Goal: Transaction & Acquisition: Purchase product/service

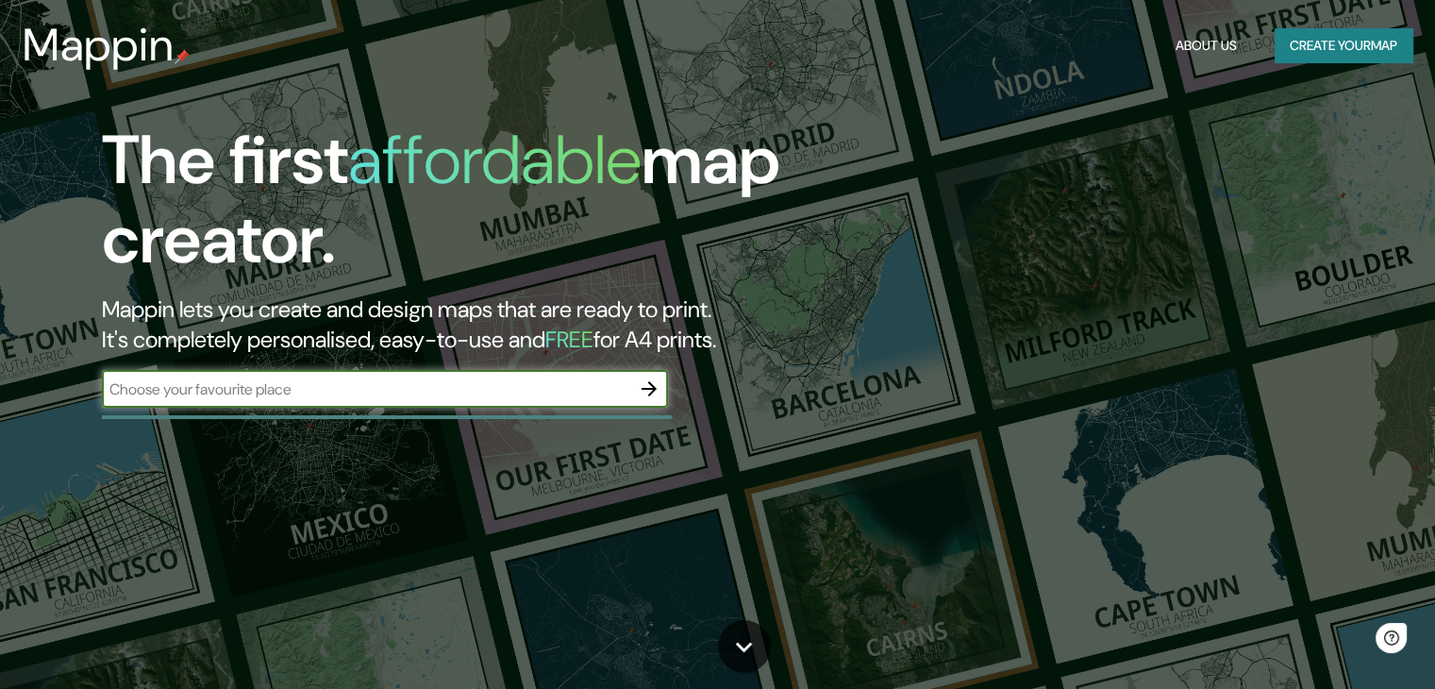
click at [1357, 42] on button "Create your map" at bounding box center [1344, 45] width 138 height 35
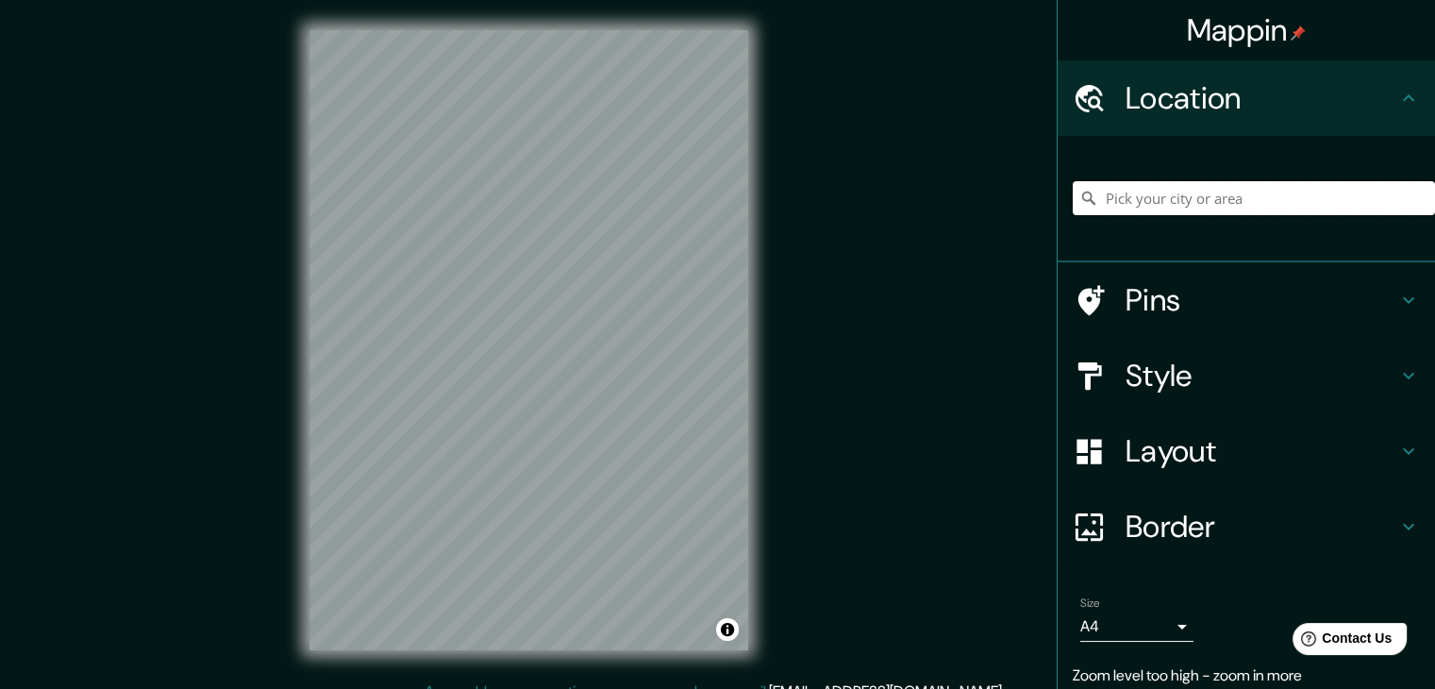
click at [1129, 212] on input "Pick your city or area" at bounding box center [1254, 198] width 362 height 34
type input "[GEOGRAPHIC_DATA]"
click at [1205, 445] on h4 "Layout" at bounding box center [1262, 451] width 272 height 38
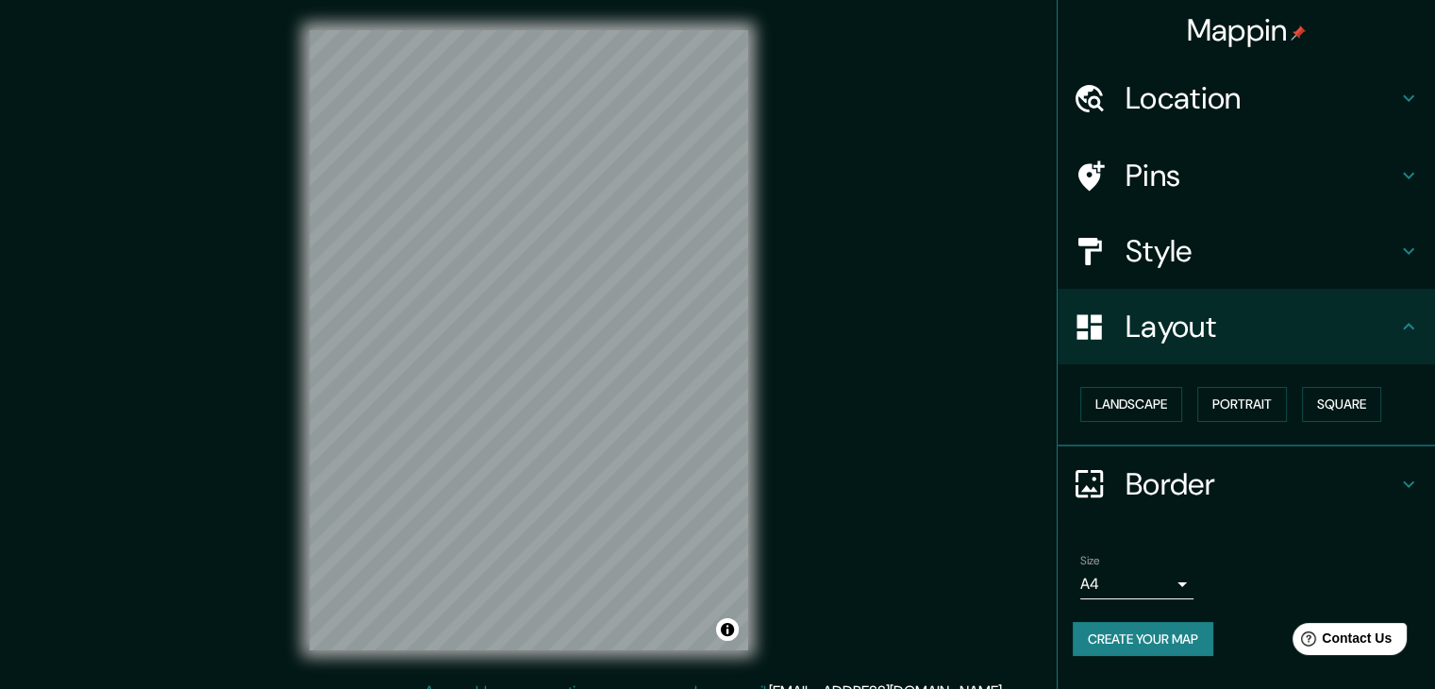
click at [1185, 224] on div "Style" at bounding box center [1246, 250] width 377 height 75
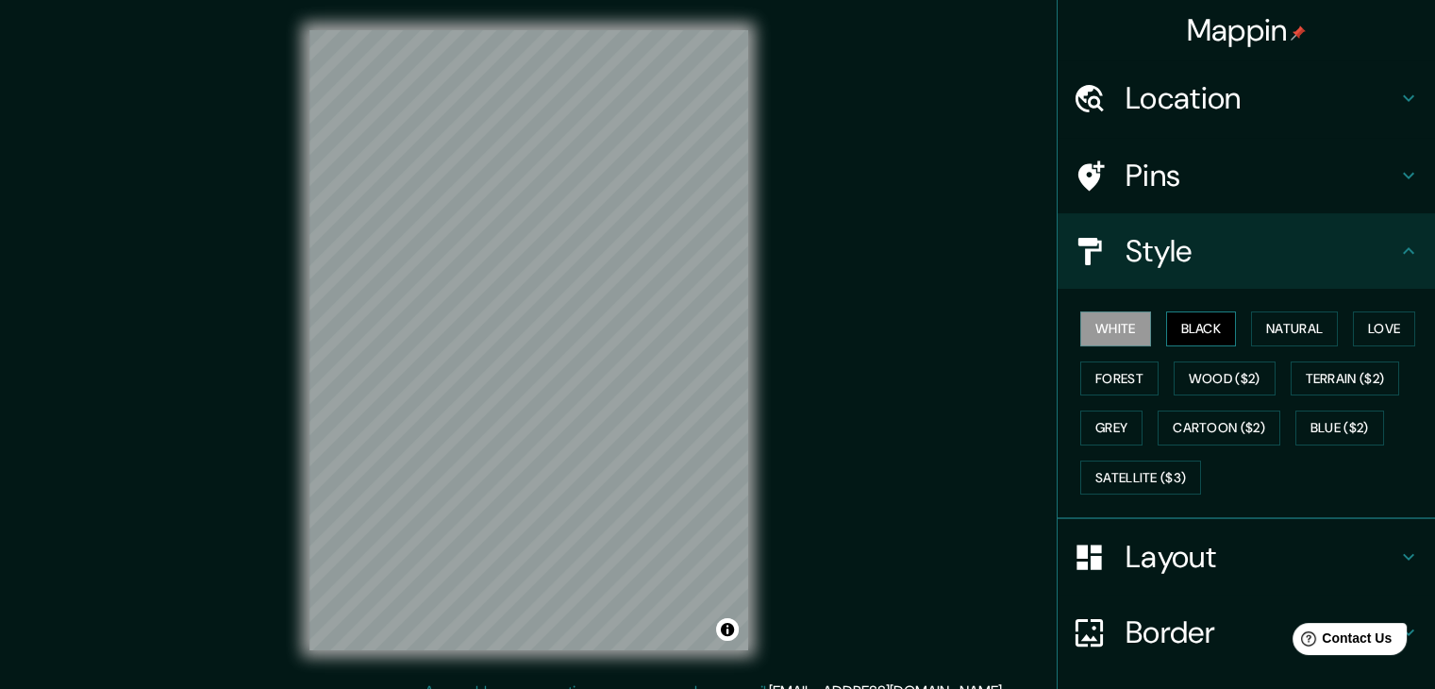
click at [1193, 325] on button "Black" at bounding box center [1201, 328] width 71 height 35
click at [1287, 323] on button "Natural" at bounding box center [1294, 328] width 87 height 35
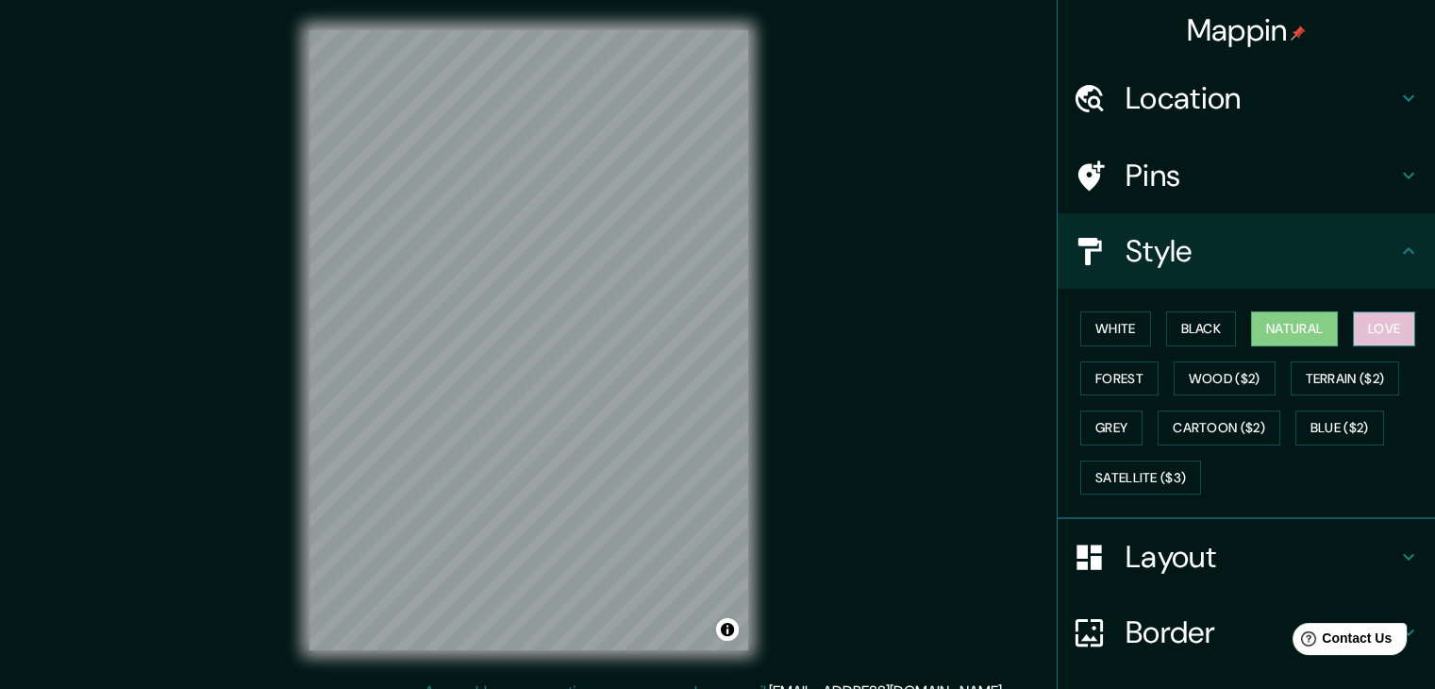
click at [1370, 329] on button "Love" at bounding box center [1384, 328] width 62 height 35
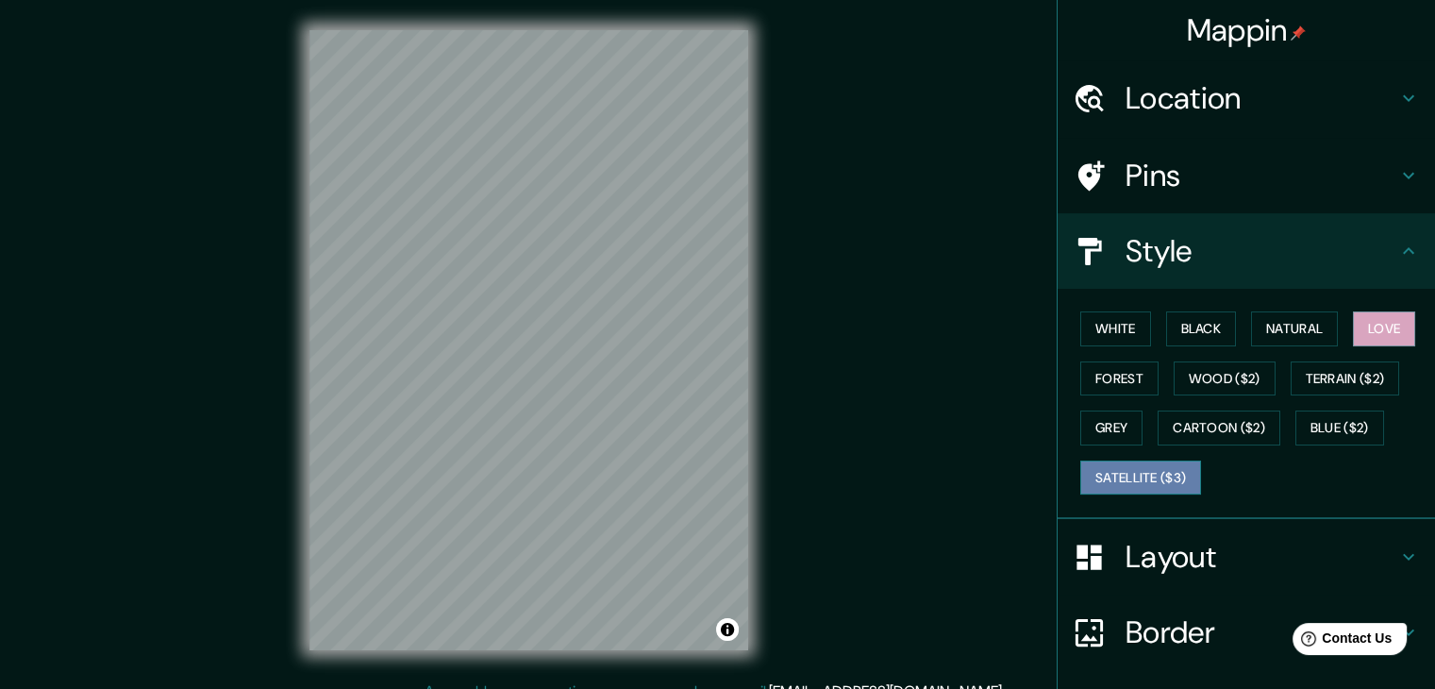
click at [1110, 469] on button "Satellite ($3)" at bounding box center [1140, 477] width 121 height 35
click at [1117, 430] on button "Grey" at bounding box center [1111, 427] width 62 height 35
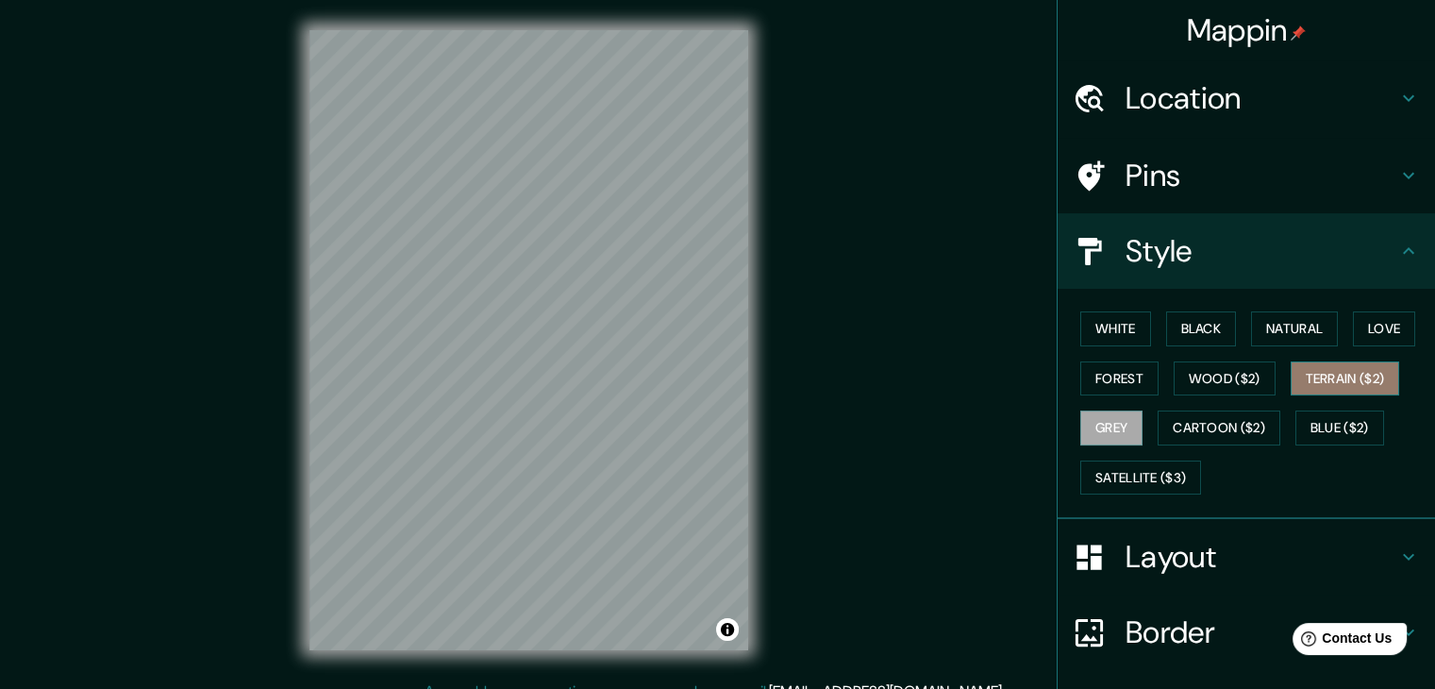
click at [1343, 376] on button "Terrain ($2)" at bounding box center [1345, 378] width 109 height 35
click at [1105, 415] on button "Grey" at bounding box center [1111, 427] width 62 height 35
click at [1342, 375] on button "Terrain ($2)" at bounding box center [1345, 378] width 109 height 35
click at [1230, 377] on button "Wood ($2)" at bounding box center [1225, 378] width 102 height 35
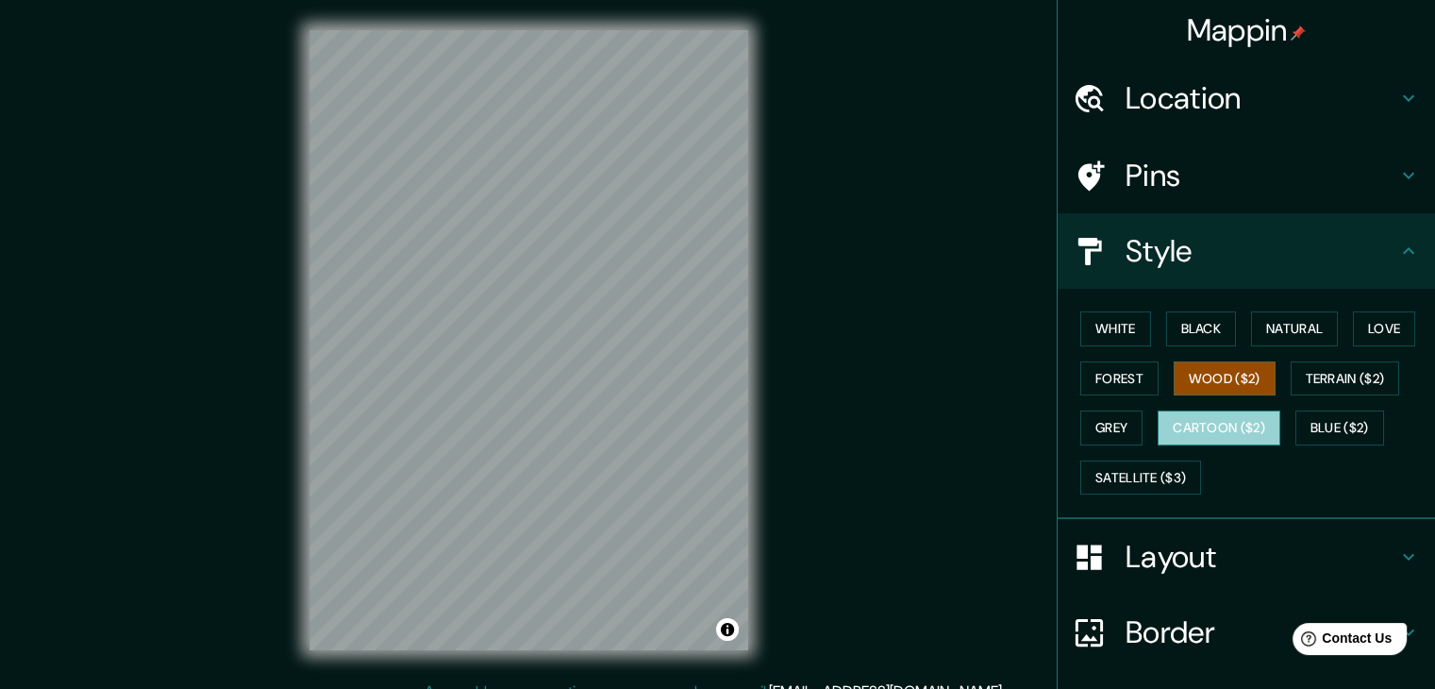
click at [1215, 429] on button "Cartoon ($2)" at bounding box center [1219, 427] width 123 height 35
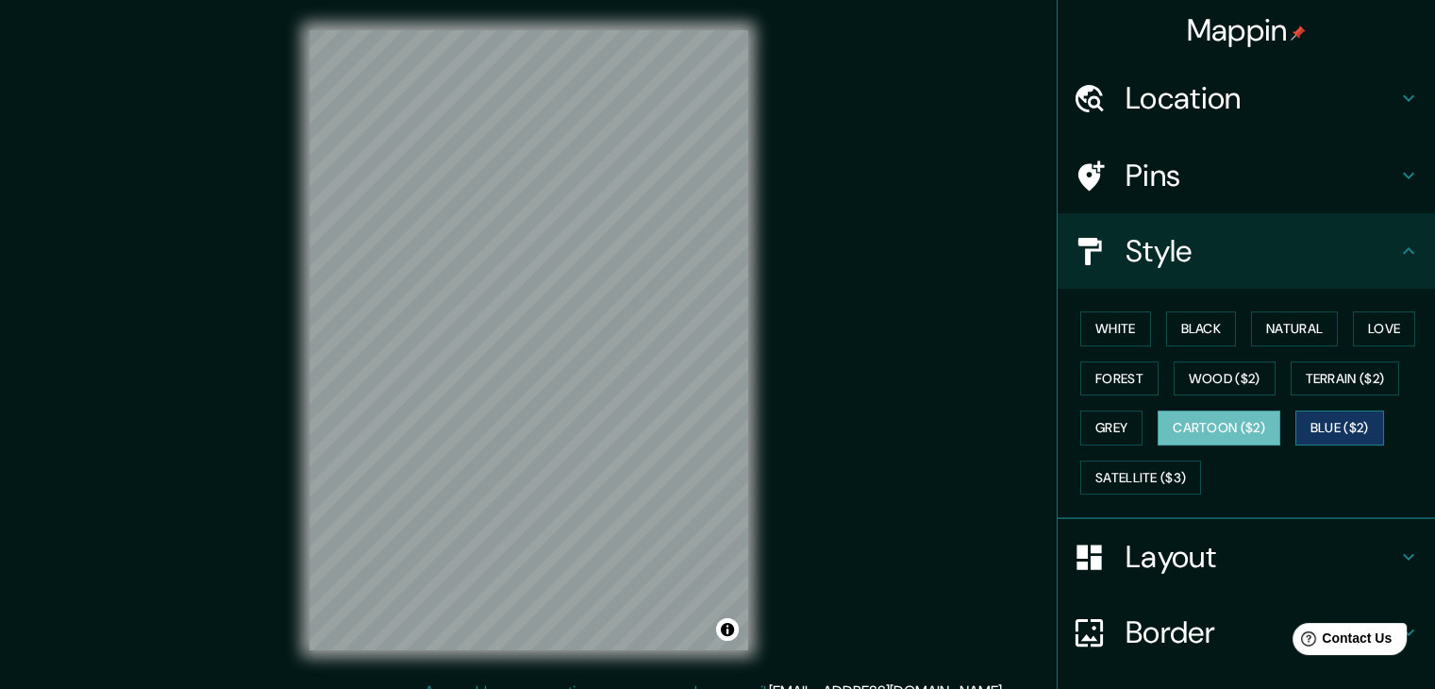
click at [1331, 430] on button "Blue ($2)" at bounding box center [1339, 427] width 89 height 35
click at [1109, 336] on button "White" at bounding box center [1115, 328] width 71 height 35
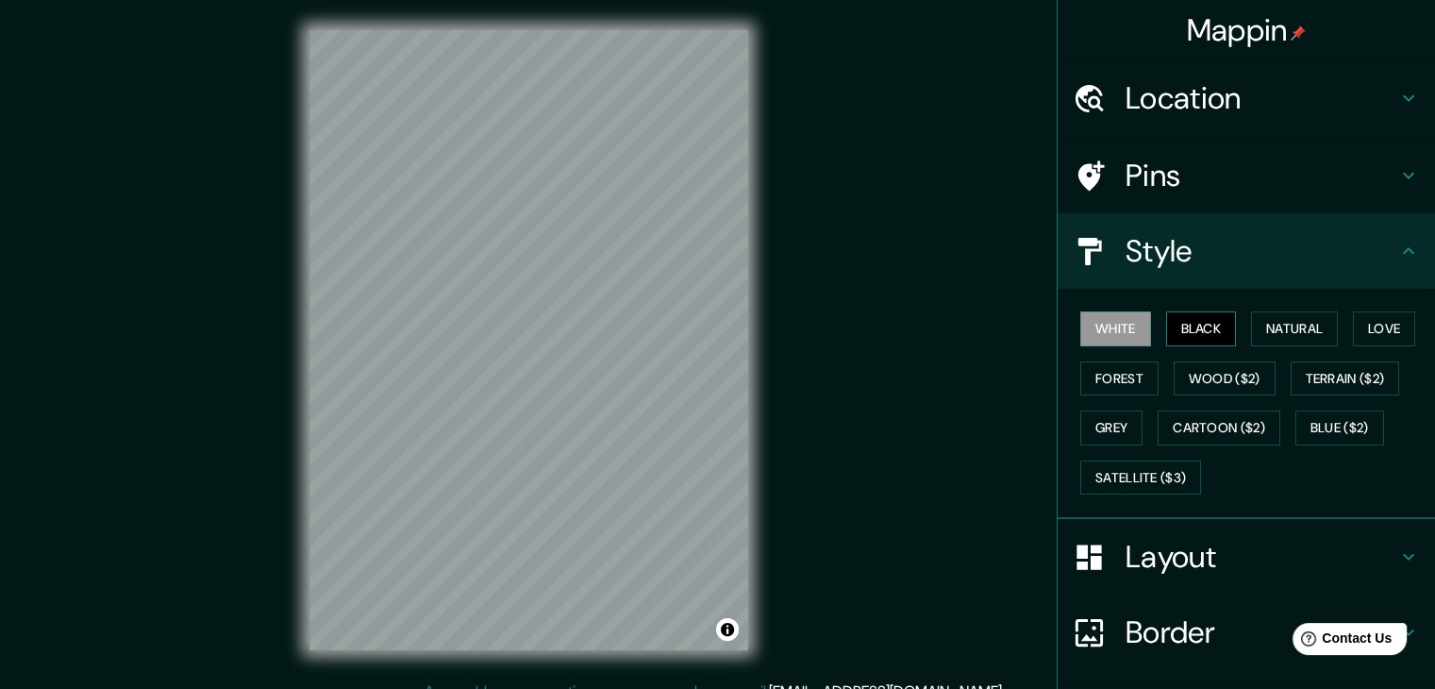
click at [1206, 327] on button "Black" at bounding box center [1201, 328] width 71 height 35
click at [1280, 330] on button "Natural" at bounding box center [1294, 328] width 87 height 35
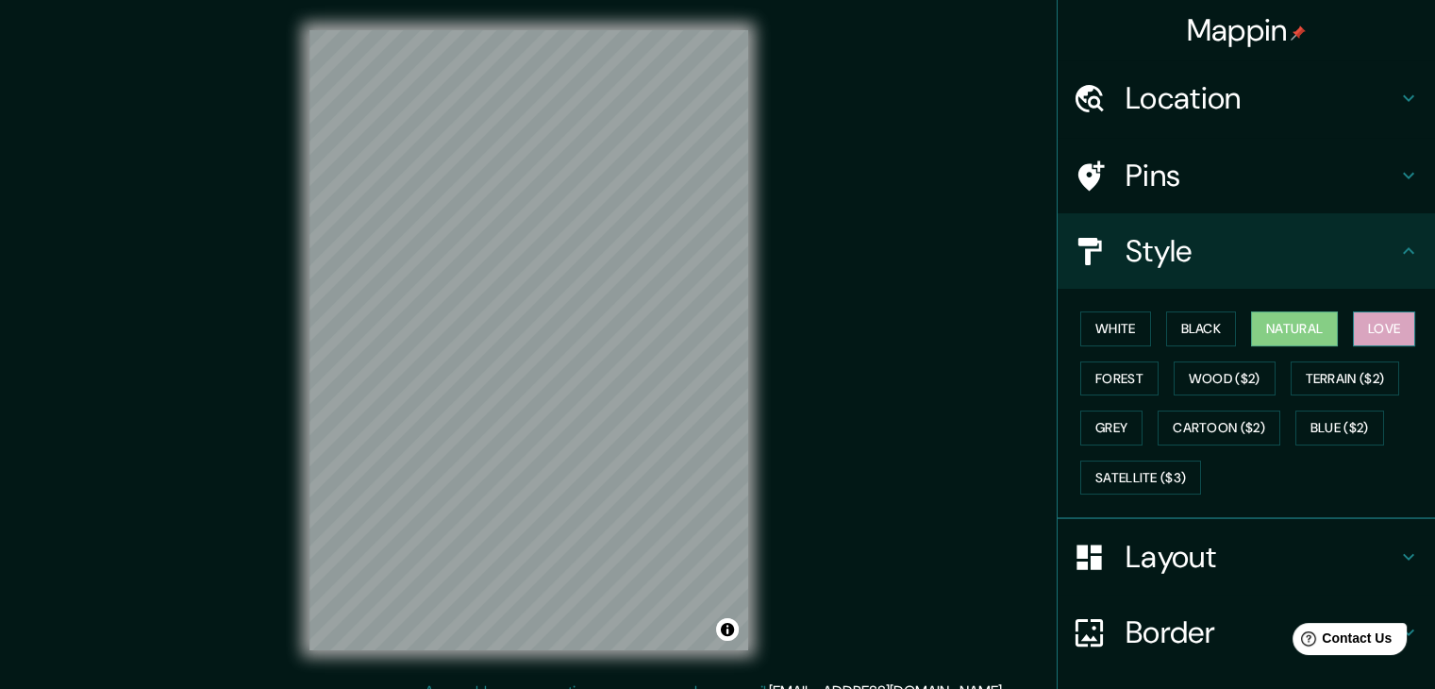
click at [1380, 323] on button "Love" at bounding box center [1384, 328] width 62 height 35
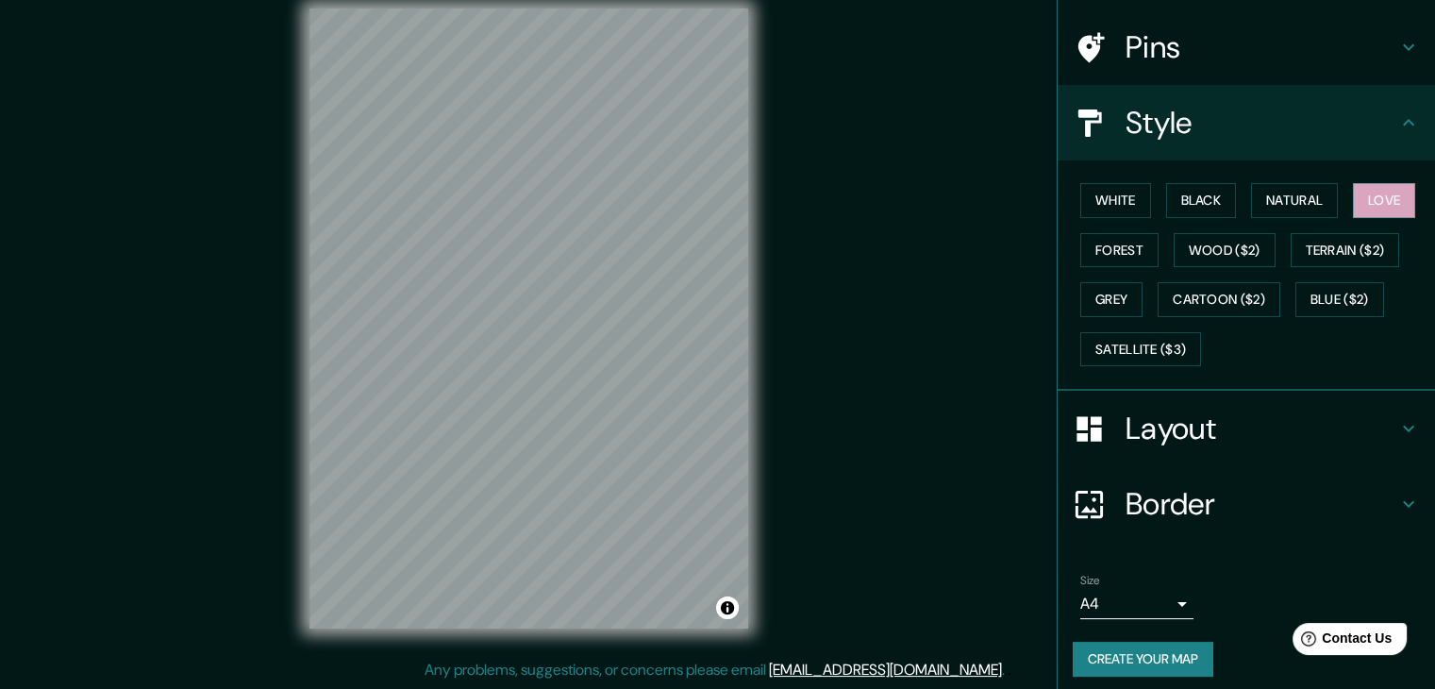
scroll to position [136, 0]
